Goal: Information Seeking & Learning: Learn about a topic

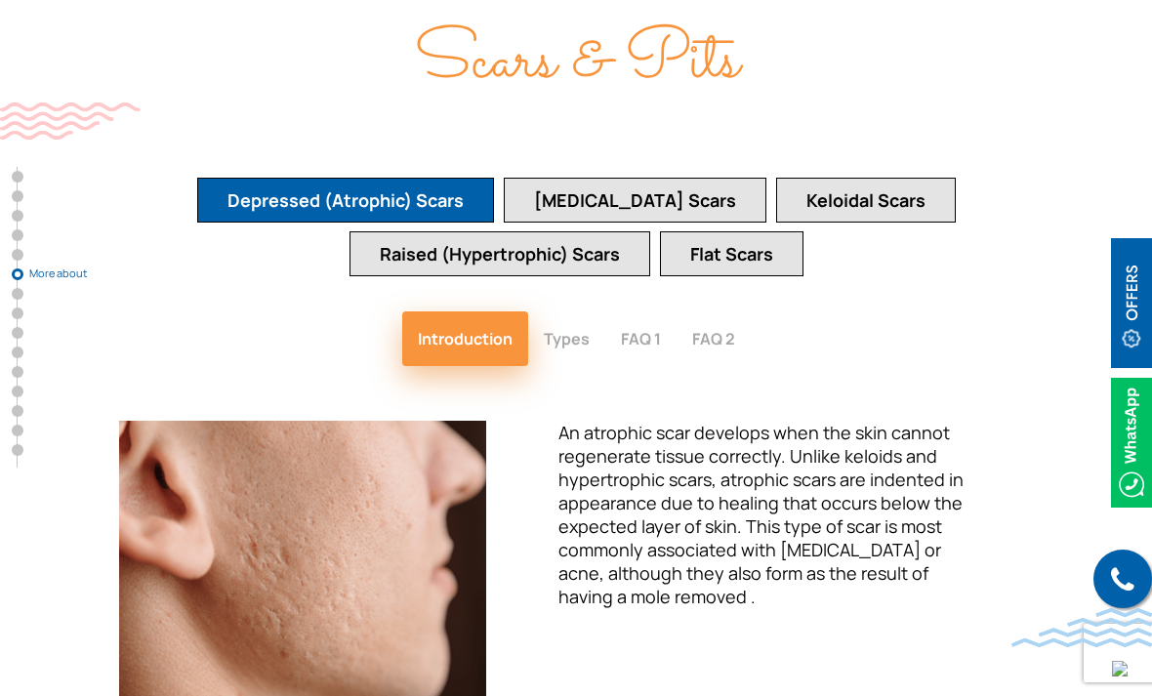
scroll to position [3406, 0]
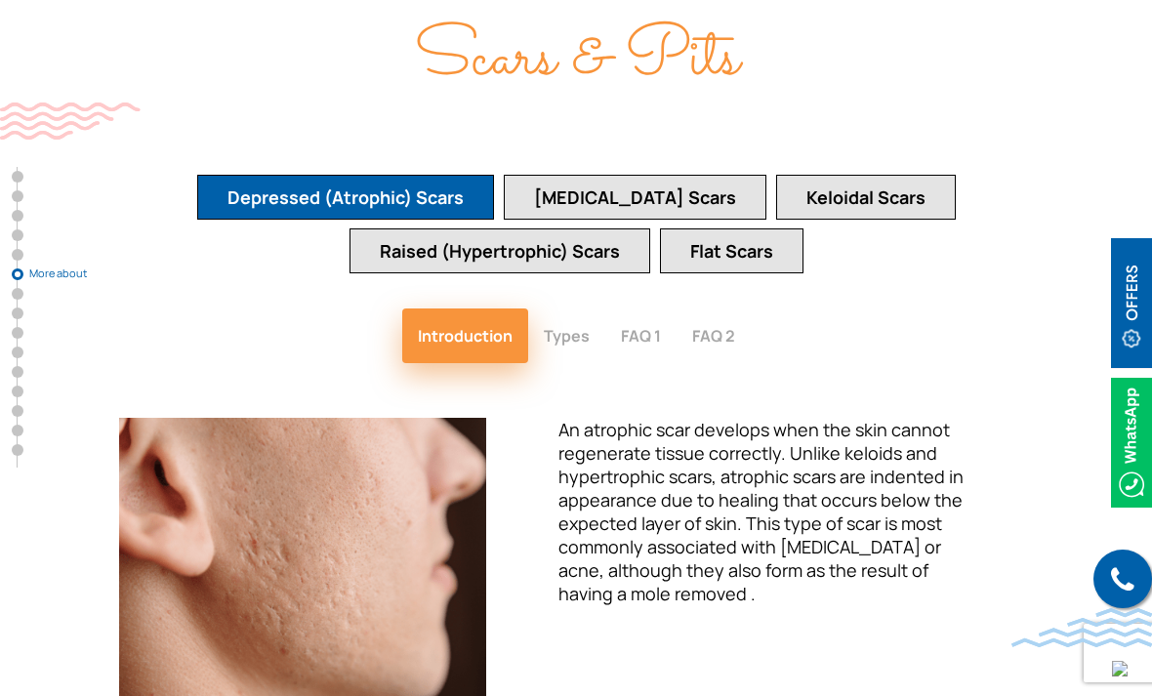
click at [594, 308] on button "Types" at bounding box center [566, 335] width 77 height 55
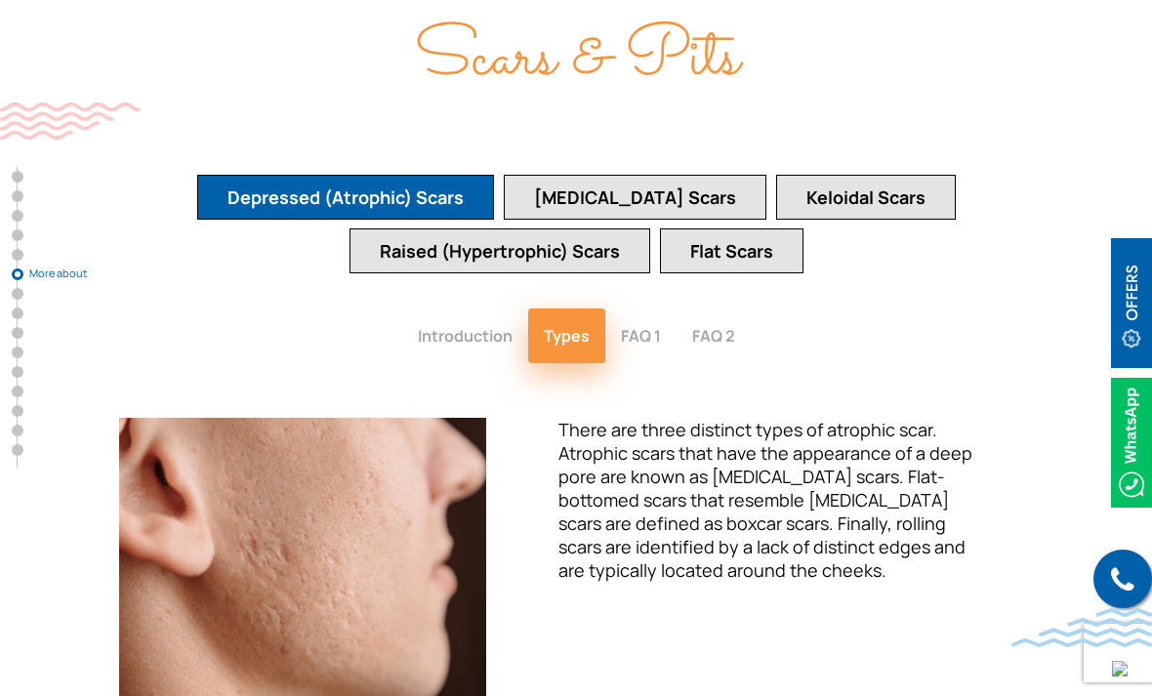
click at [668, 175] on button "[MEDICAL_DATA] Scars" at bounding box center [635, 197] width 263 height 45
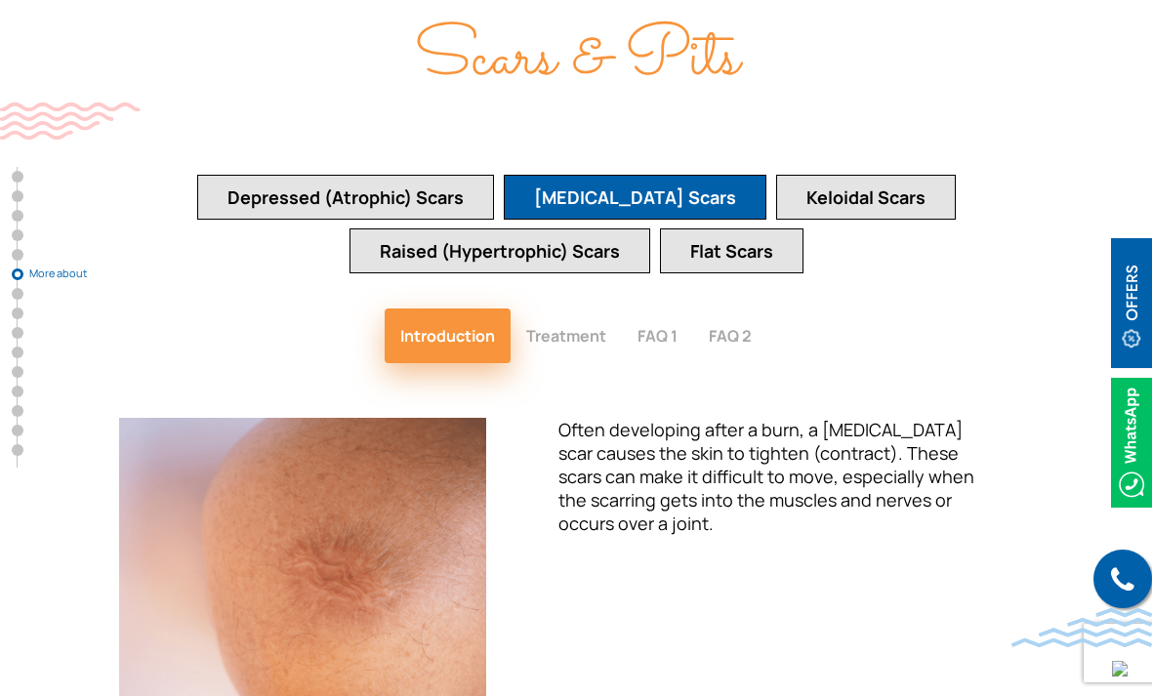
click at [868, 175] on button "Keloidal Scars" at bounding box center [866, 197] width 180 height 45
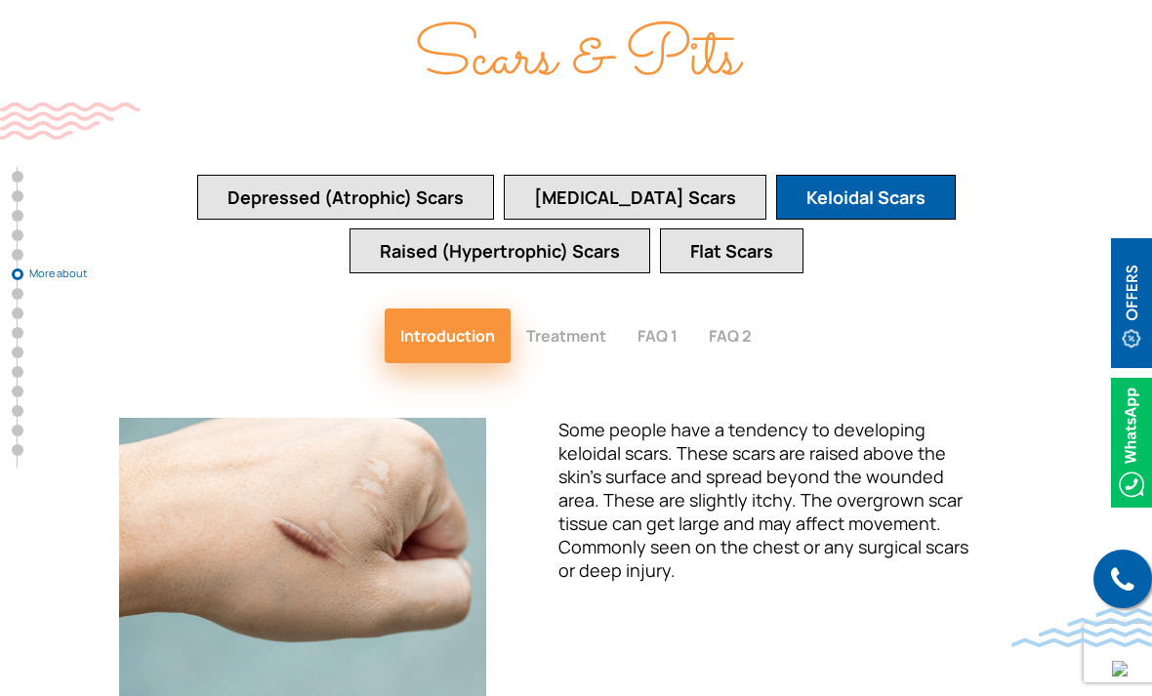
click at [554, 228] on button "Raised (Hypertrophic) Scars" at bounding box center [499, 250] width 301 height 45
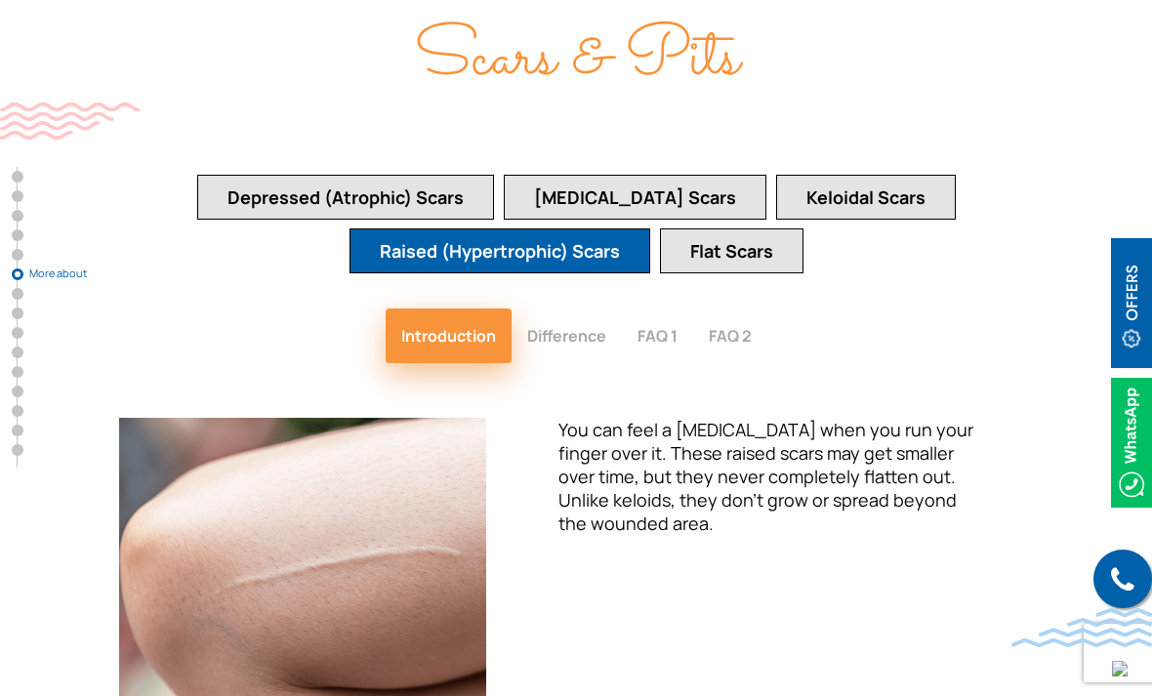
click at [750, 228] on button "Flat Scars" at bounding box center [731, 250] width 143 height 45
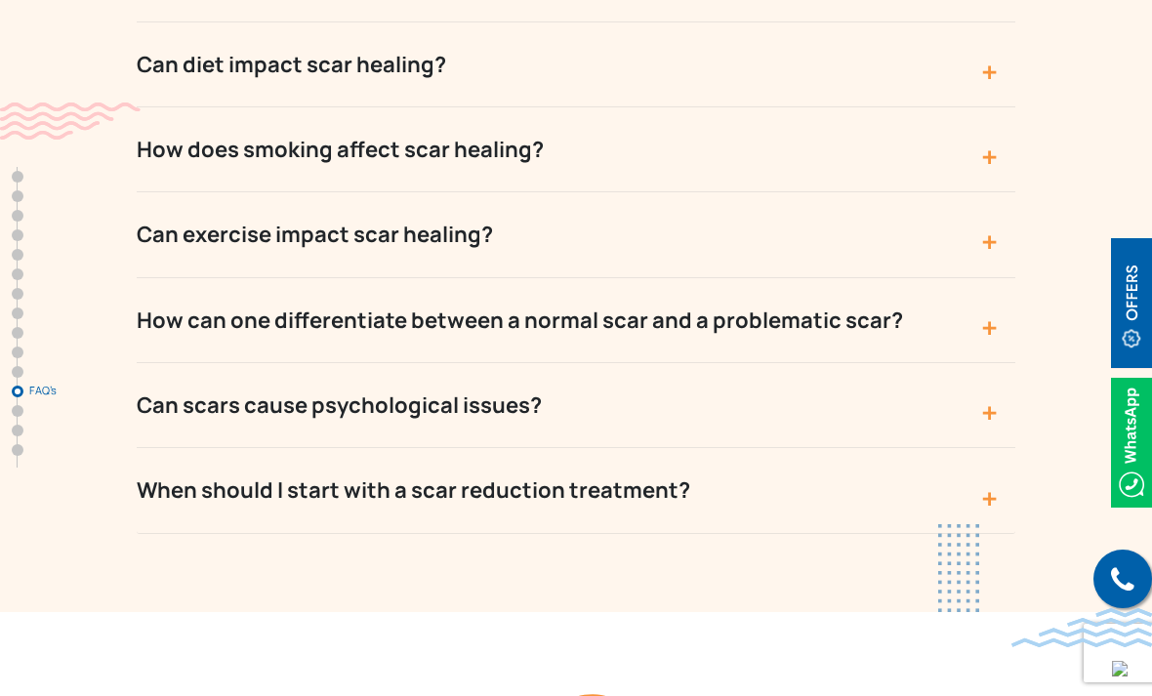
scroll to position [9584, 0]
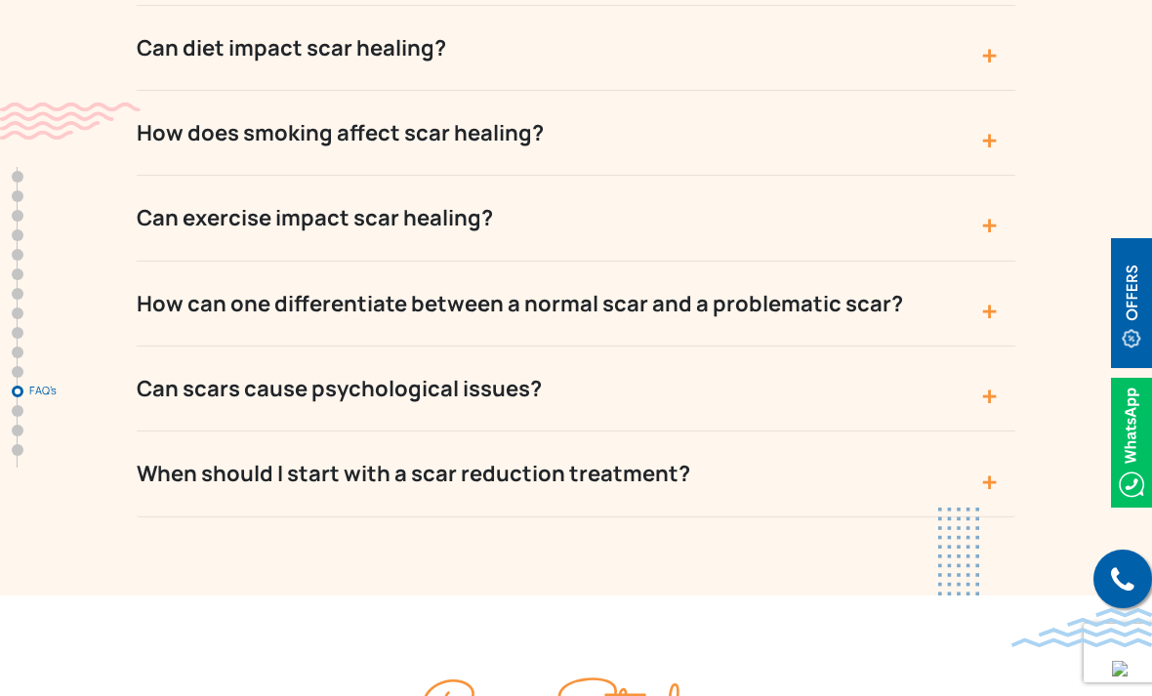
click at [967, 346] on button "Can scars cause psychological issues?" at bounding box center [576, 388] width 878 height 85
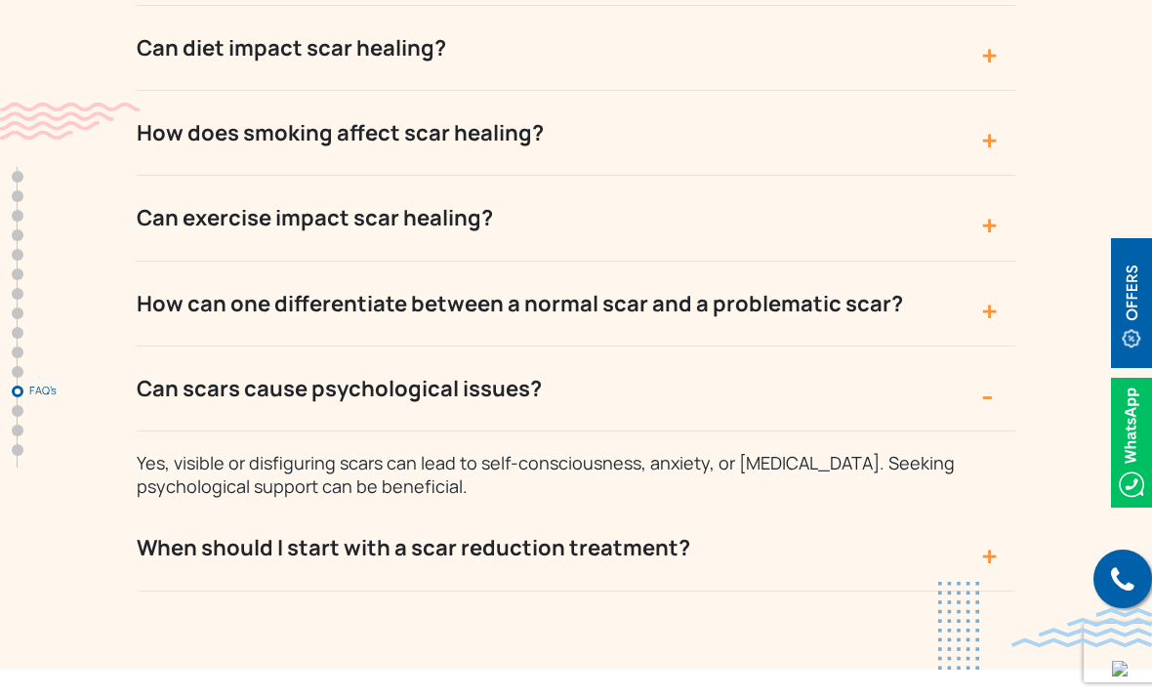
click at [986, 346] on button "Can scars cause psychological issues?" at bounding box center [576, 388] width 878 height 85
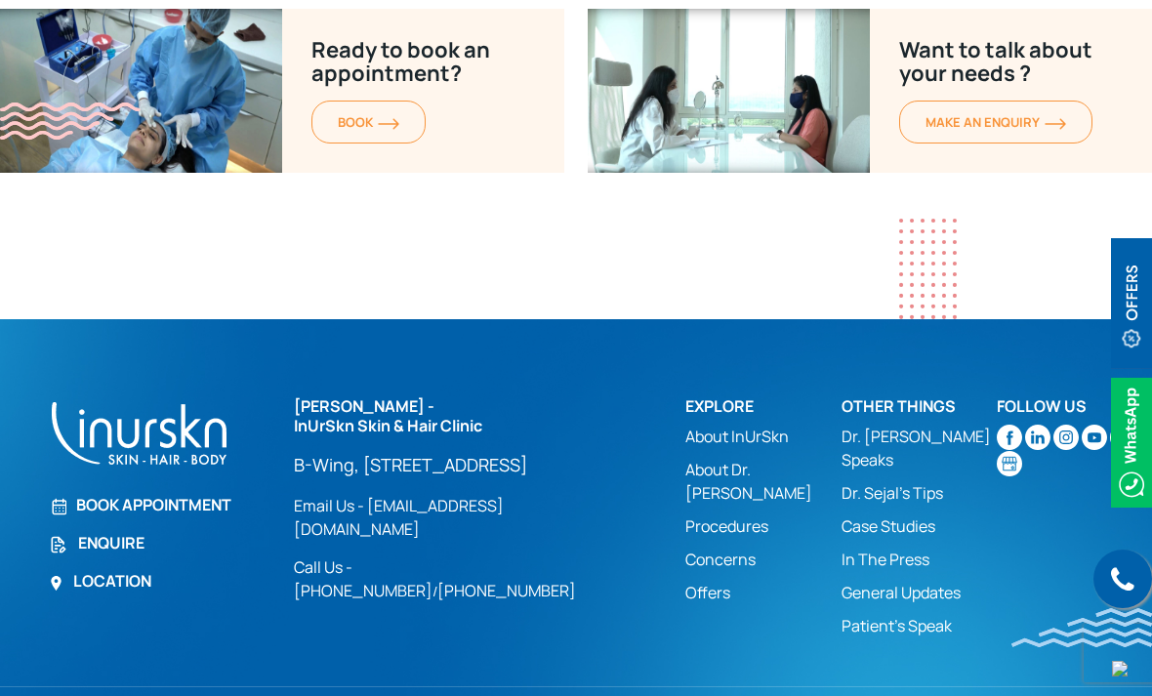
scroll to position [11991, 0]
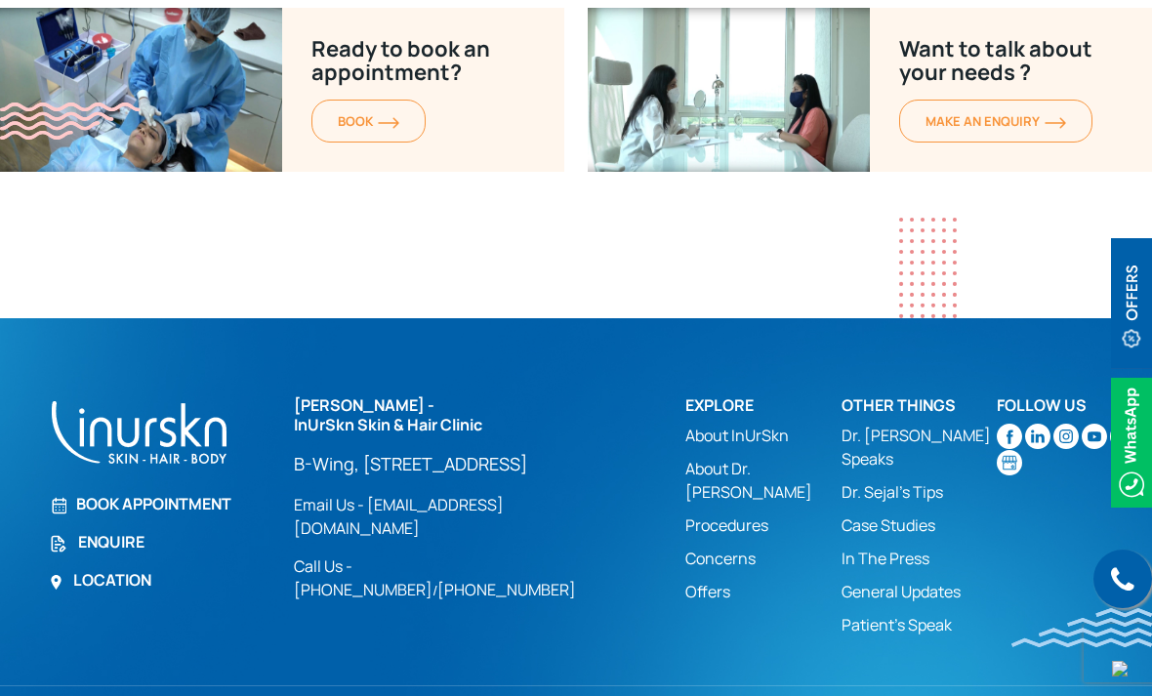
click at [721, 547] on link "Concerns" at bounding box center [762, 558] width 155 height 23
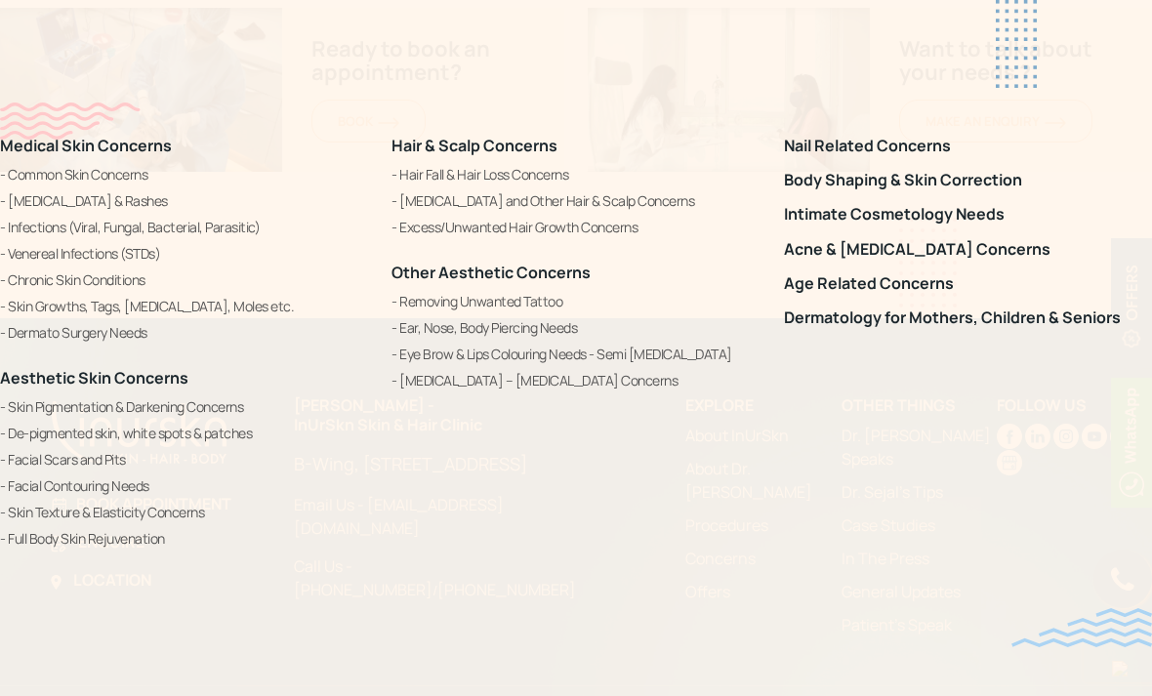
click at [218, 433] on link "De-pigmented skin, white spots & patches" at bounding box center [184, 433] width 368 height 23
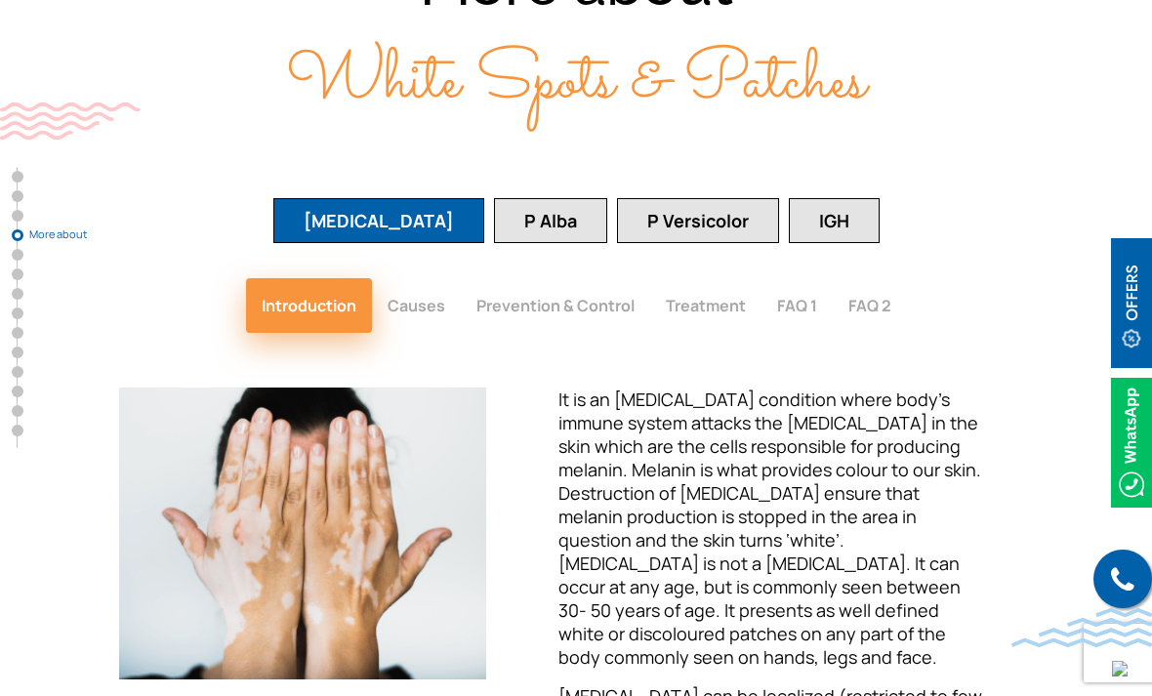
scroll to position [2625, 0]
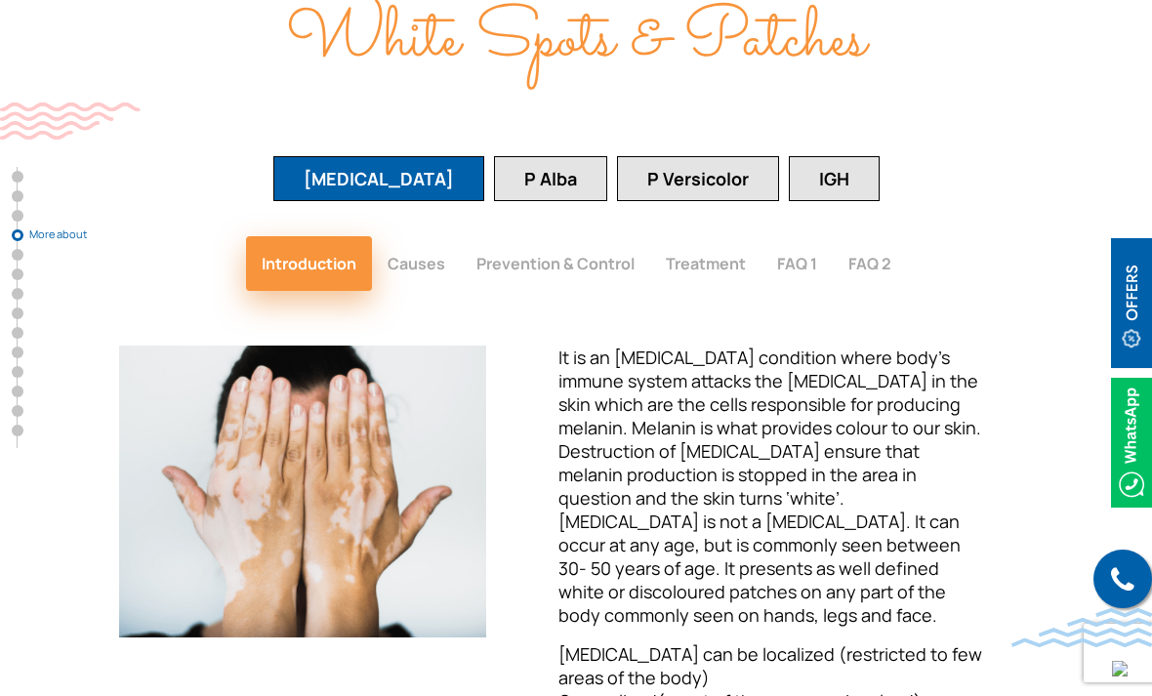
click at [709, 291] on button "Treatment" at bounding box center [705, 263] width 111 height 55
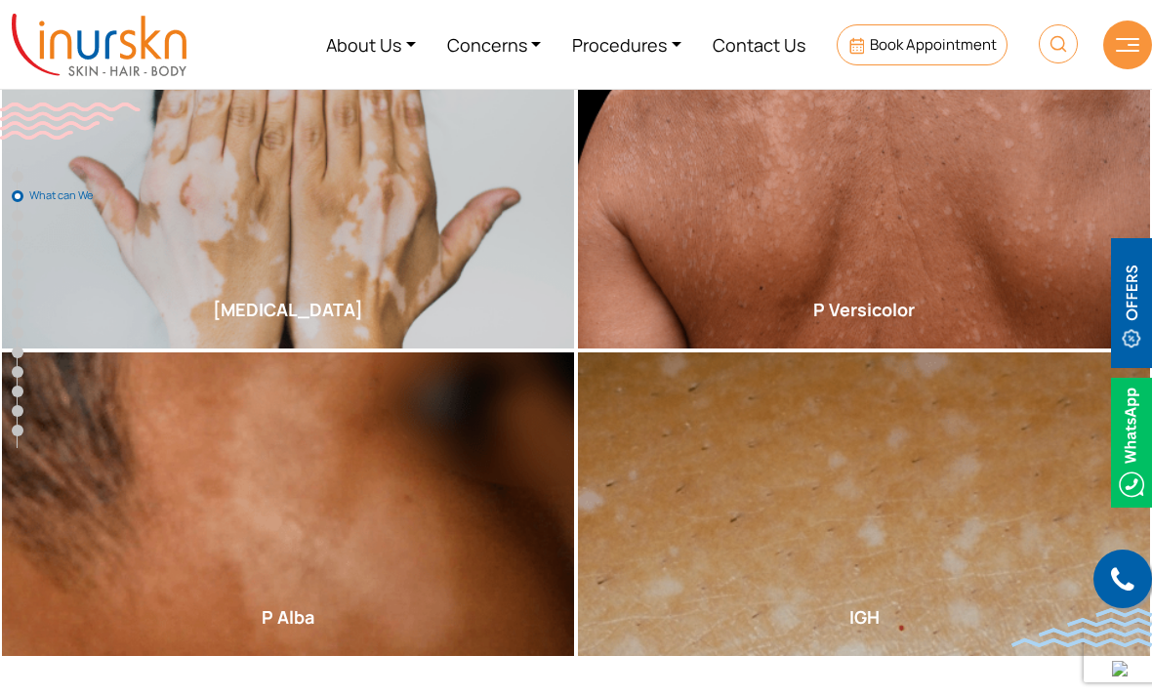
scroll to position [784, 0]
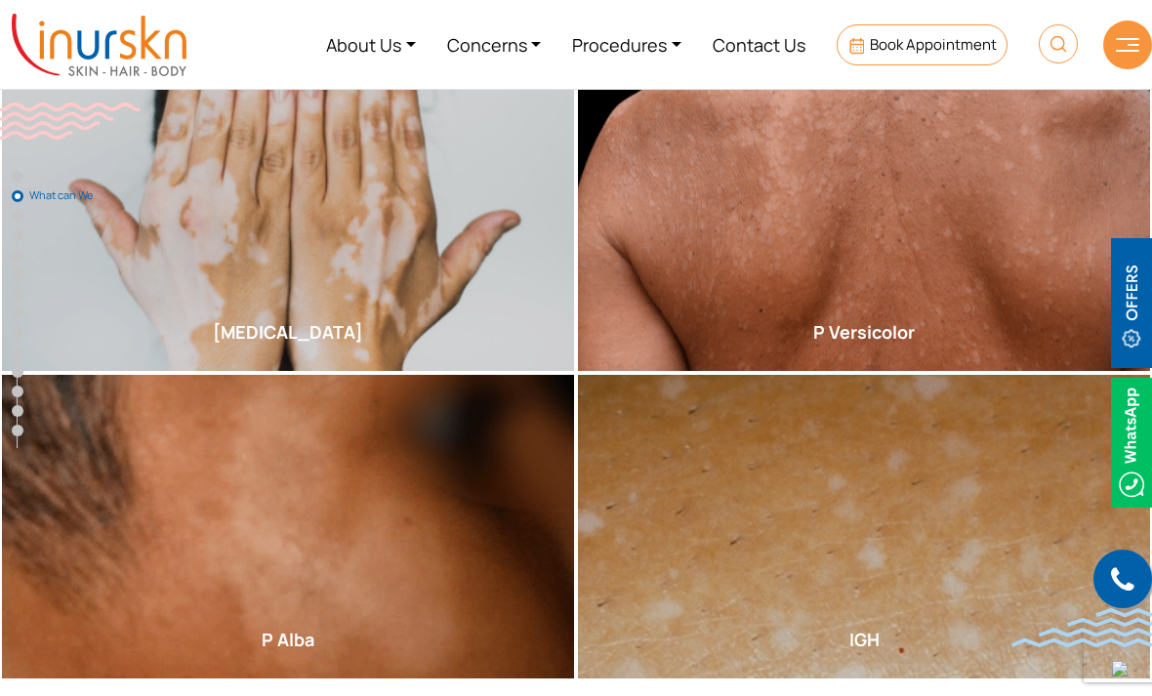
click at [1135, 295] on img at bounding box center [1131, 303] width 41 height 130
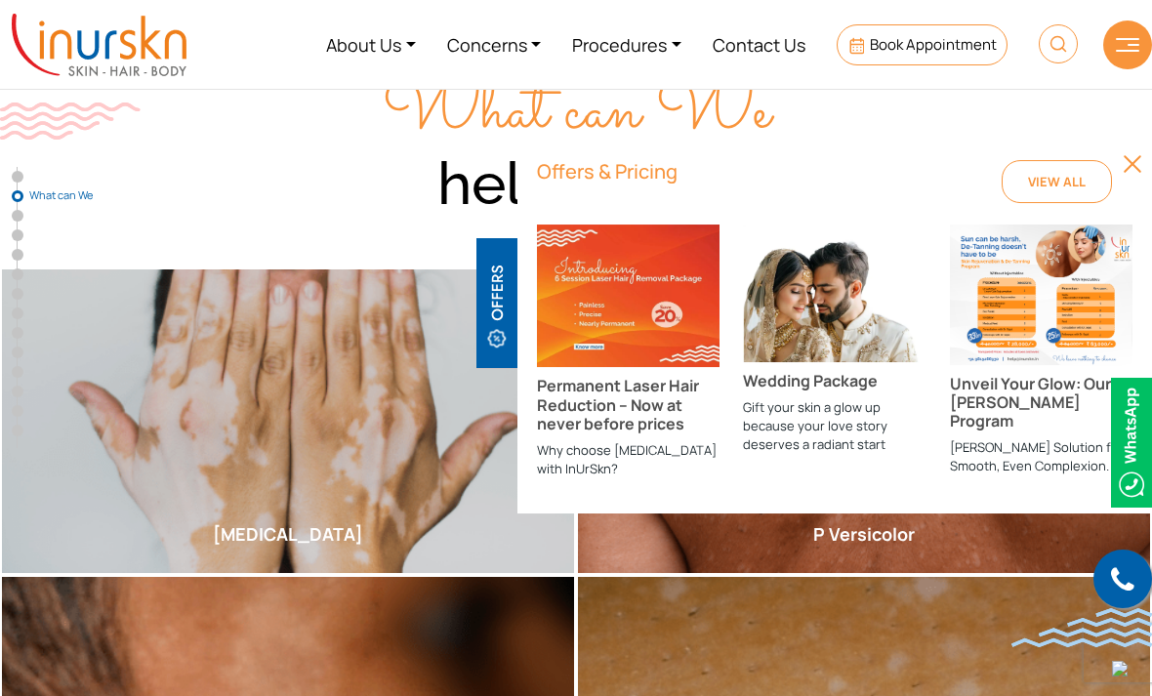
scroll to position [580, 0]
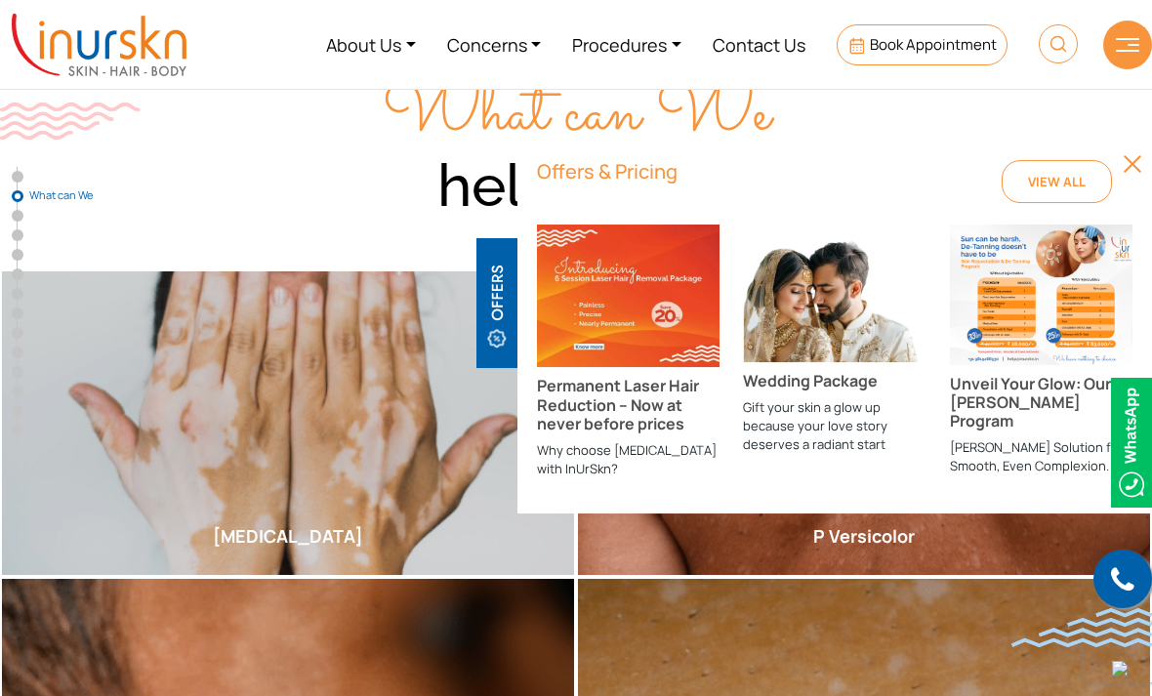
click at [1136, 165] on img at bounding box center [1132, 164] width 20 height 20
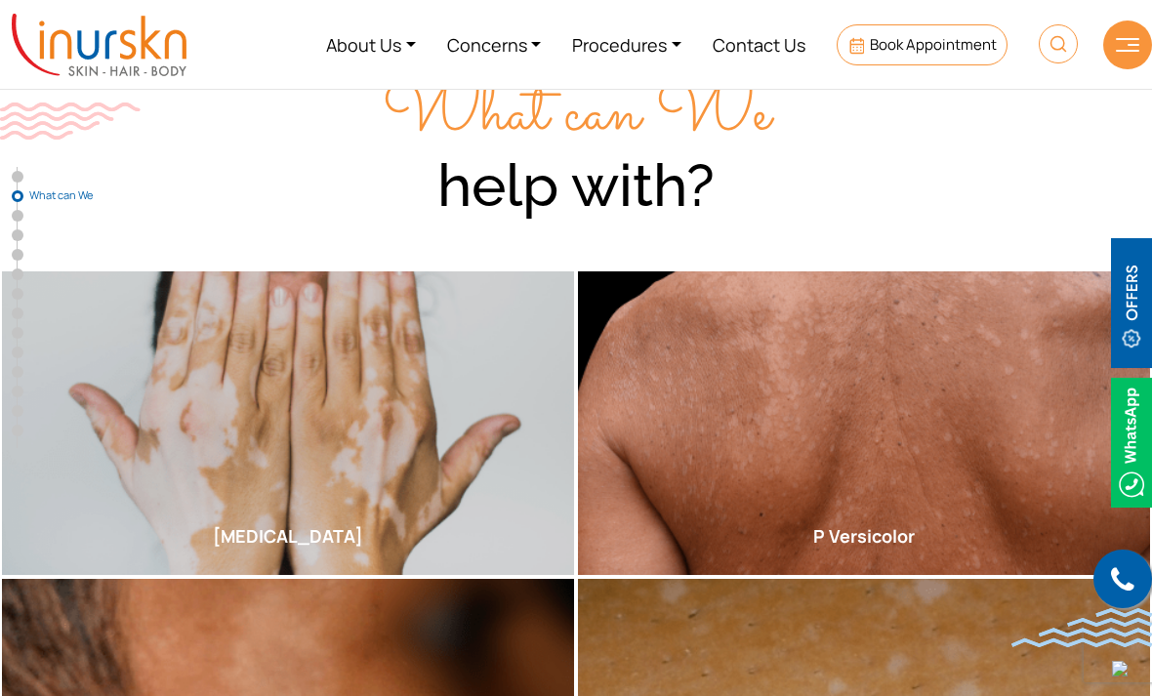
click at [935, 42] on span "Book Appointment" at bounding box center [933, 44] width 127 height 20
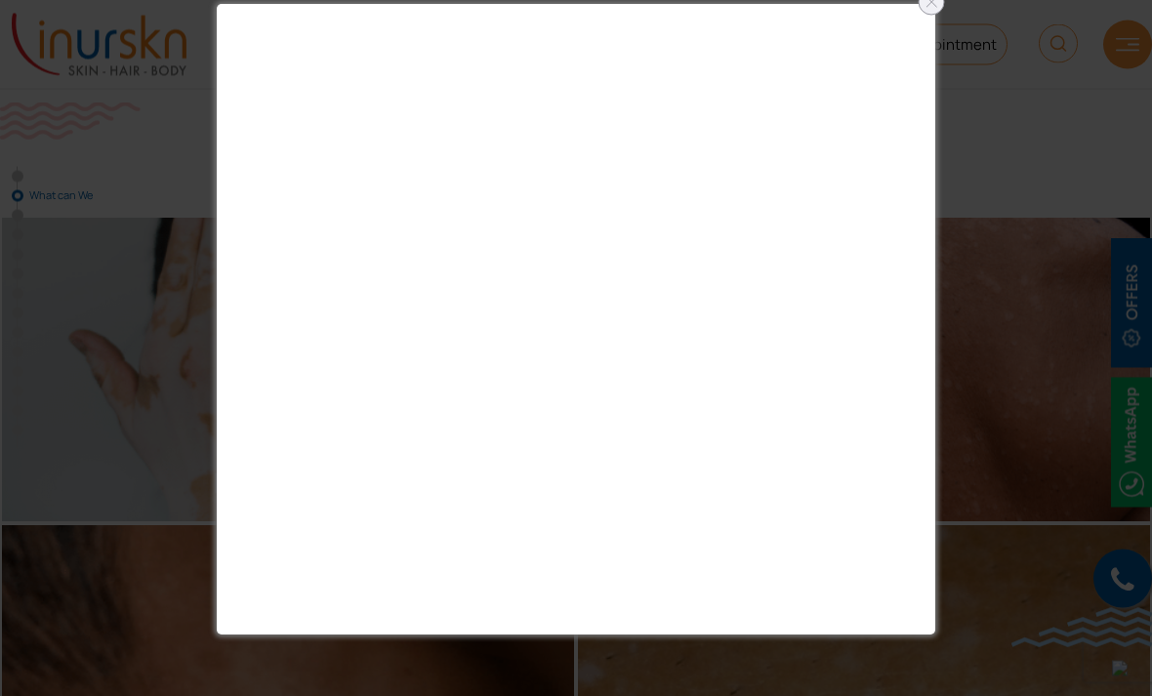
scroll to position [590, 0]
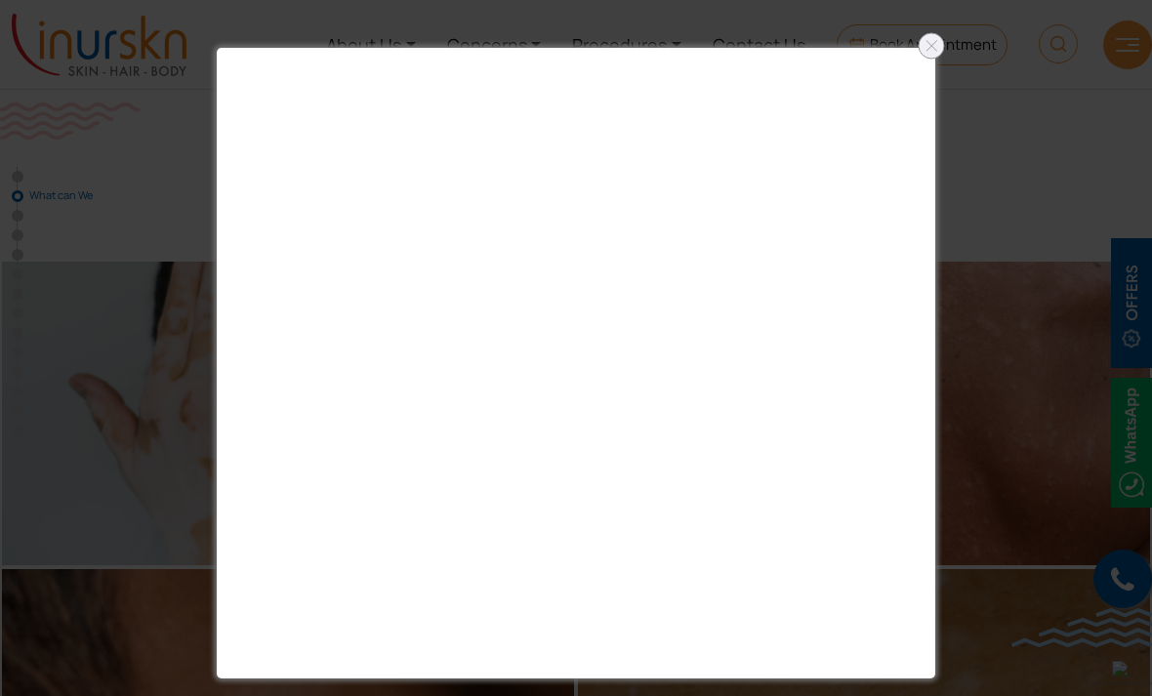
click at [931, 41] on div at bounding box center [931, 45] width 31 height 31
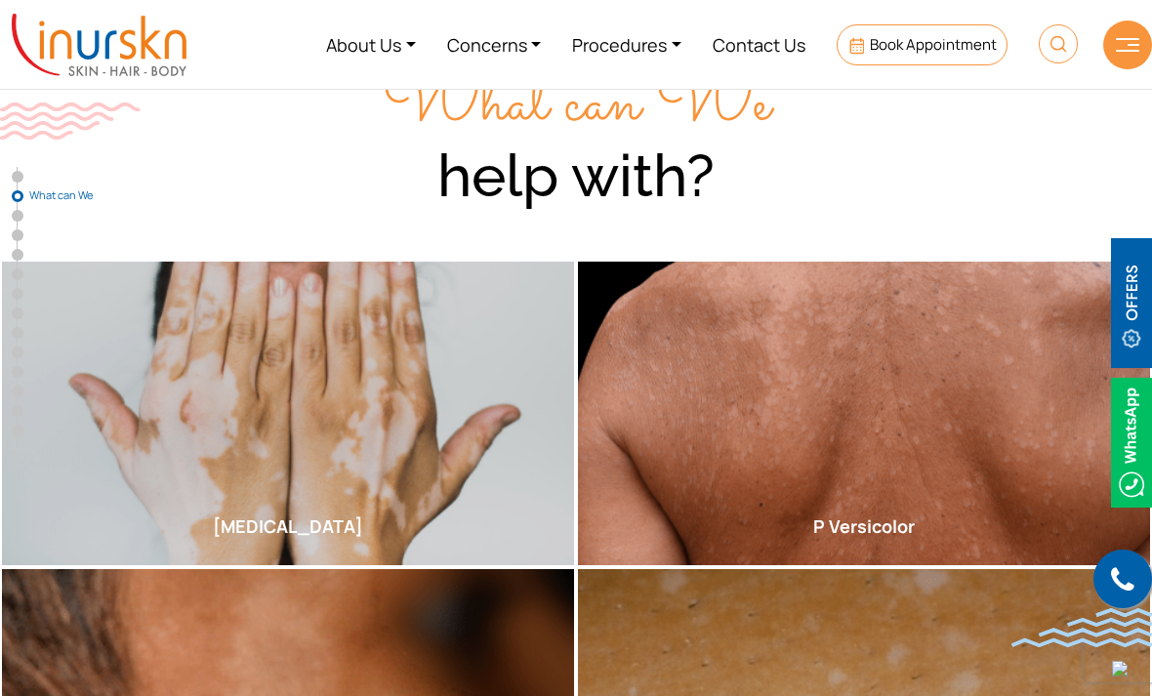
click at [1123, 462] on img at bounding box center [1131, 443] width 41 height 130
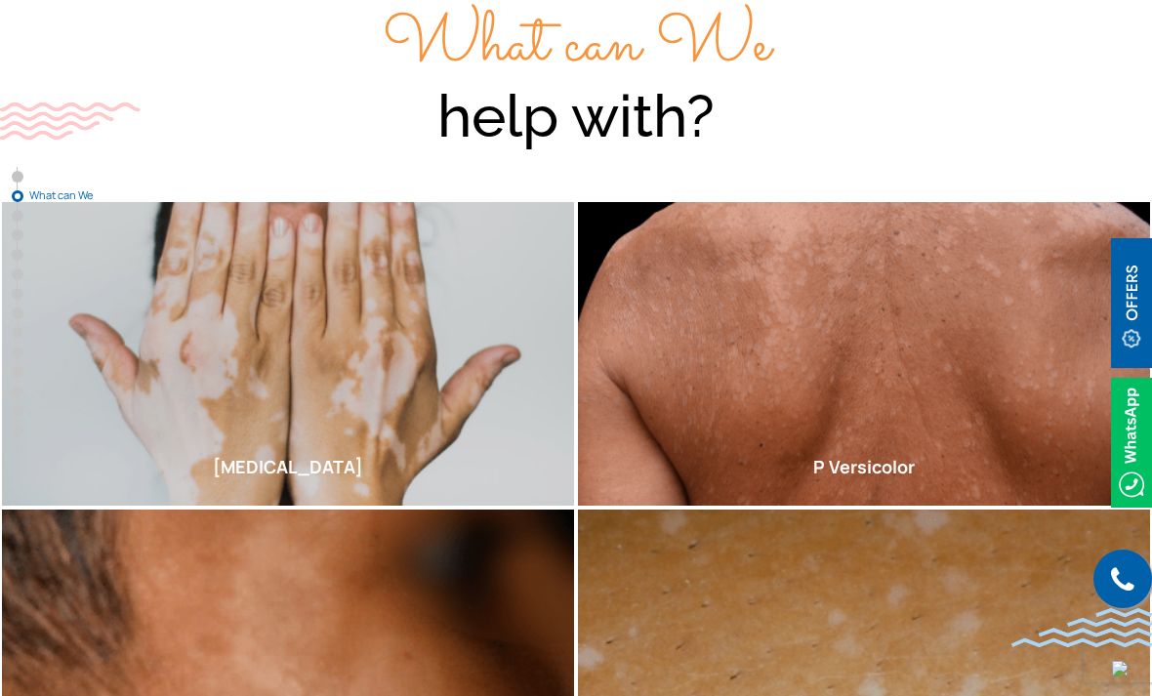
scroll to position [652, 0]
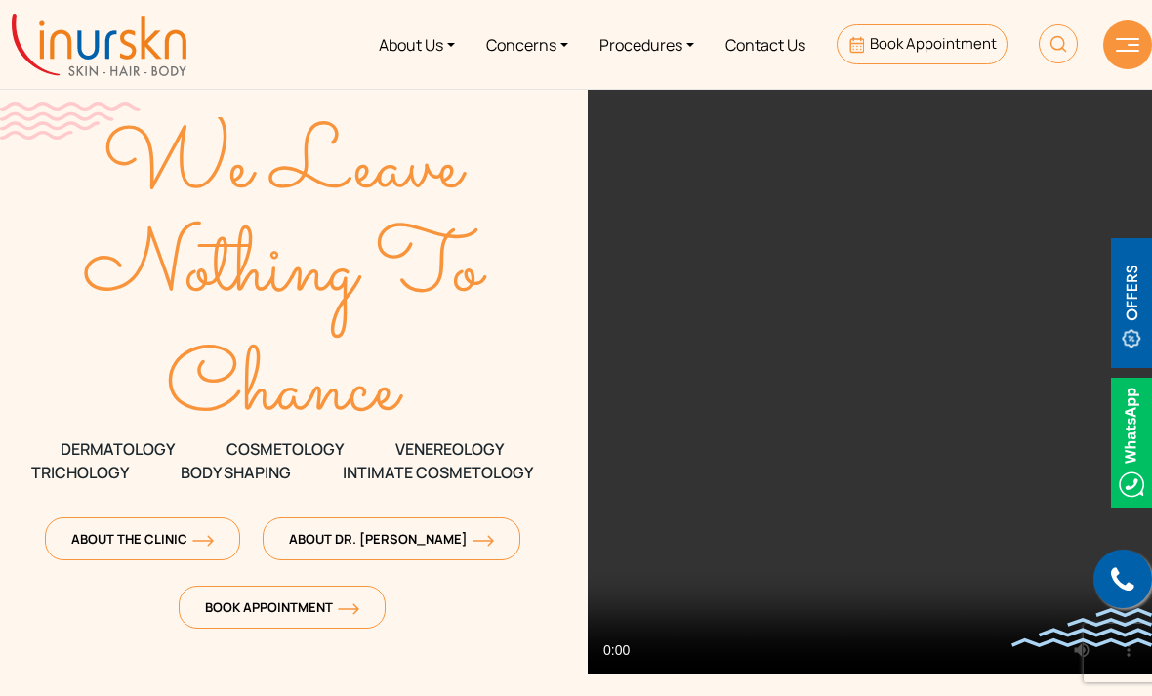
scroll to position [0, -1]
